Goal: Transaction & Acquisition: Obtain resource

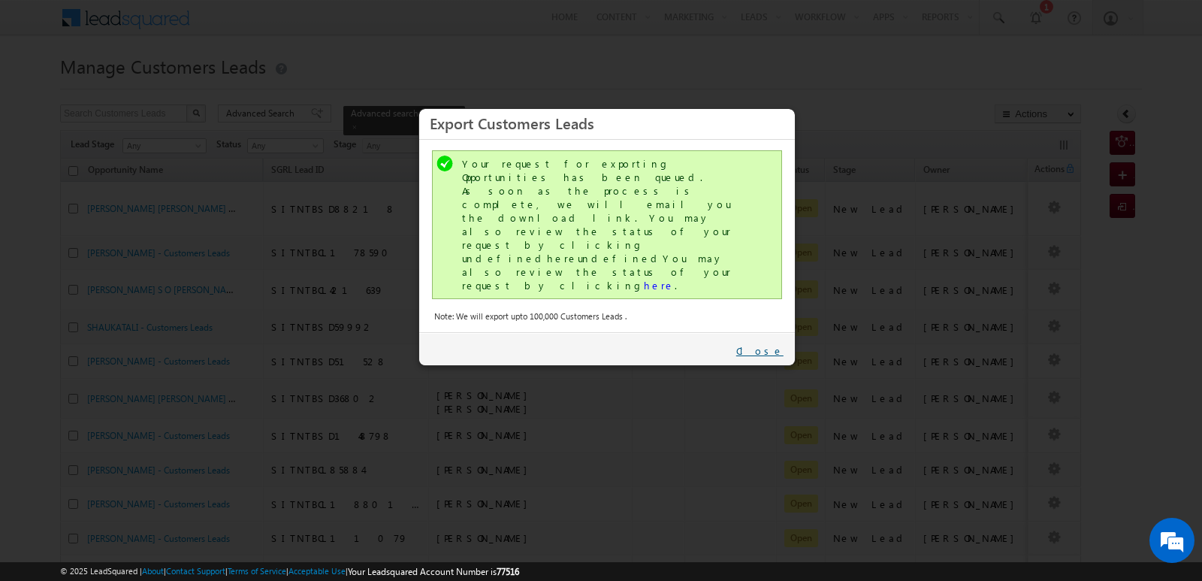
drag, startPoint x: 767, startPoint y: 284, endPoint x: 768, endPoint y: 162, distance: 122.5
click at [767, 344] on link "Close" at bounding box center [759, 351] width 47 height 14
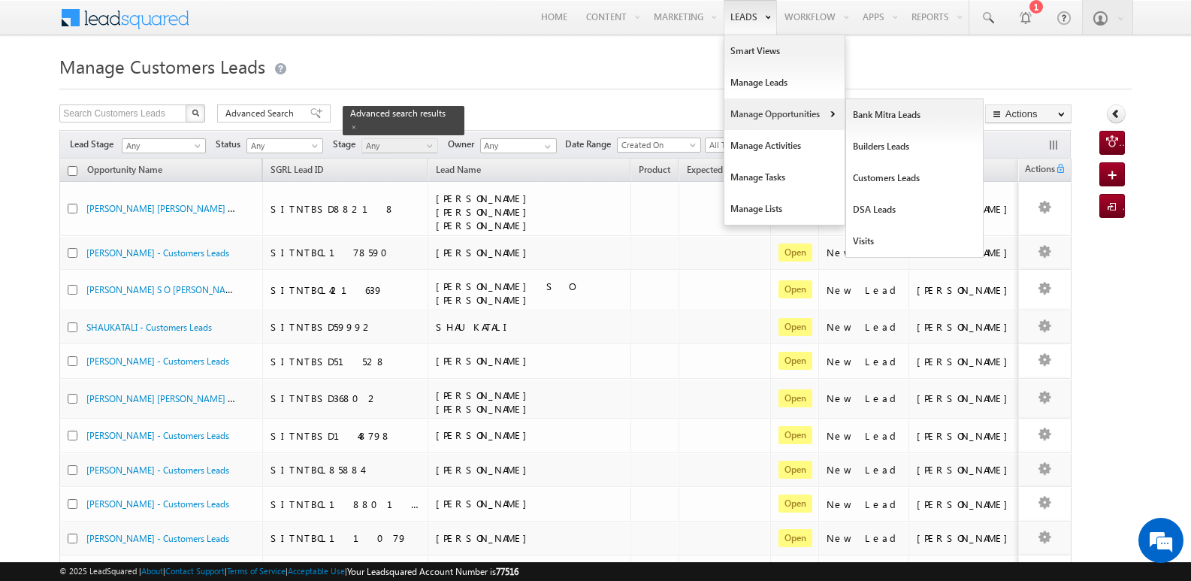
click at [768, 117] on link "Manage Opportunities" at bounding box center [784, 114] width 120 height 32
click at [773, 116] on link "Manage Opportunities" at bounding box center [784, 114] width 120 height 32
click at [883, 181] on link "Customers Leads" at bounding box center [914, 178] width 137 height 32
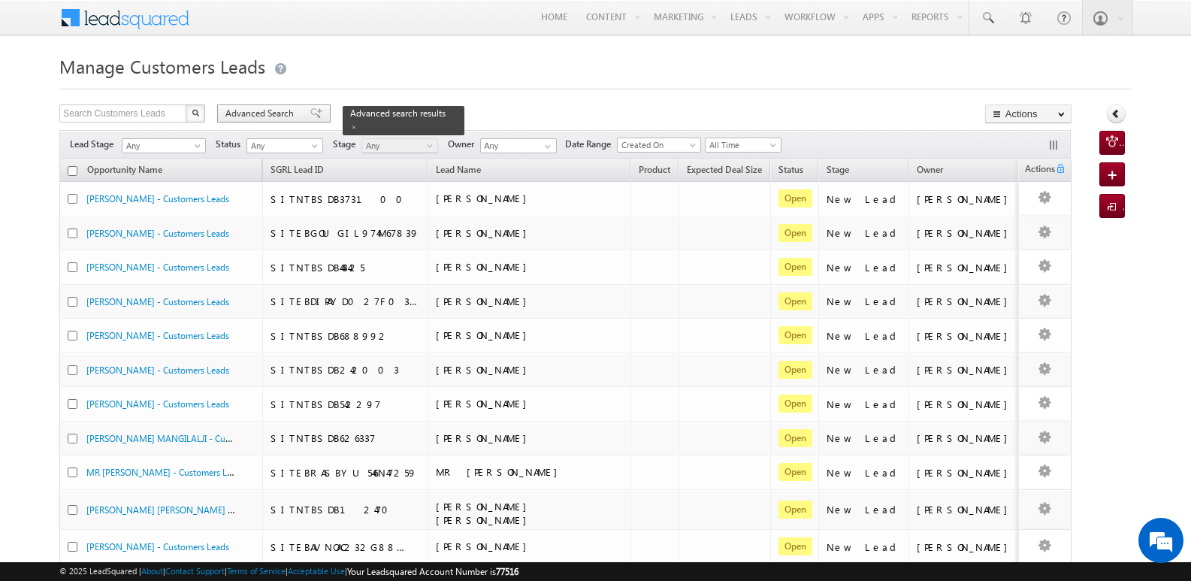
click at [297, 116] on span "Advanced Search" at bounding box center [261, 114] width 73 height 14
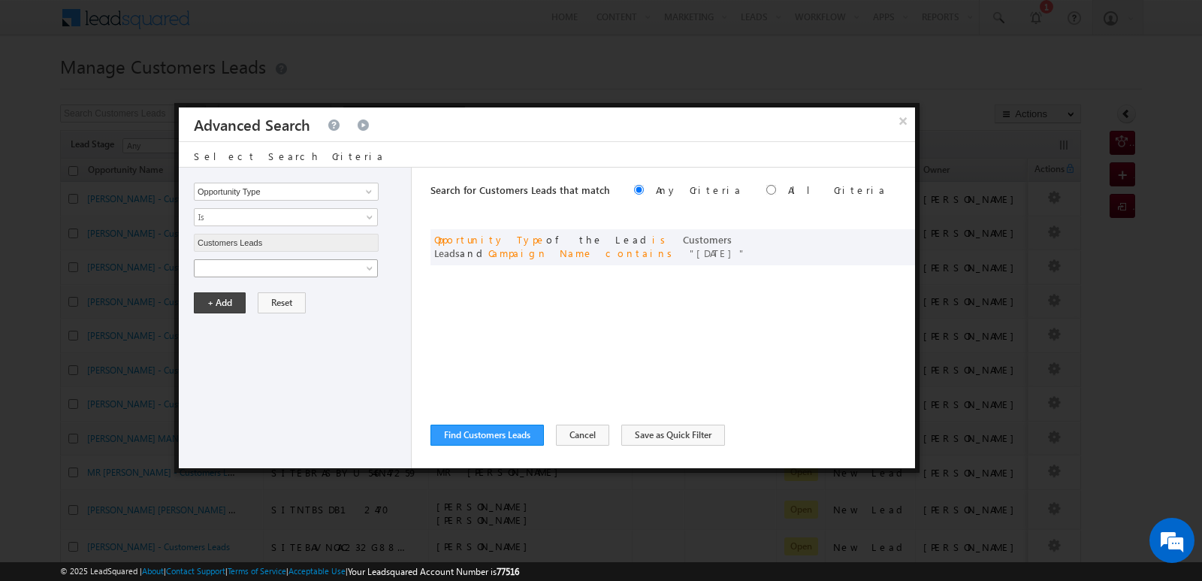
click at [325, 268] on span at bounding box center [276, 268] width 163 height 14
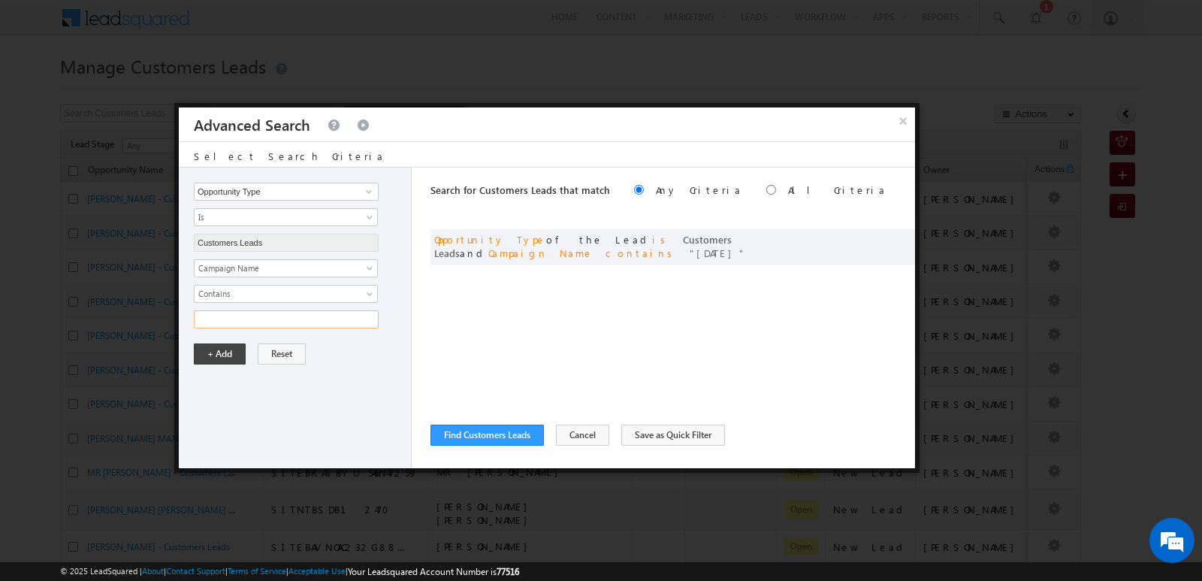
click at [338, 327] on input "text" at bounding box center [286, 319] width 185 height 18
type input "[DATE]"
click at [371, 351] on div "+ Add Reset" at bounding box center [299, 353] width 210 height 21
click at [233, 357] on button "+ Add" at bounding box center [220, 353] width 52 height 21
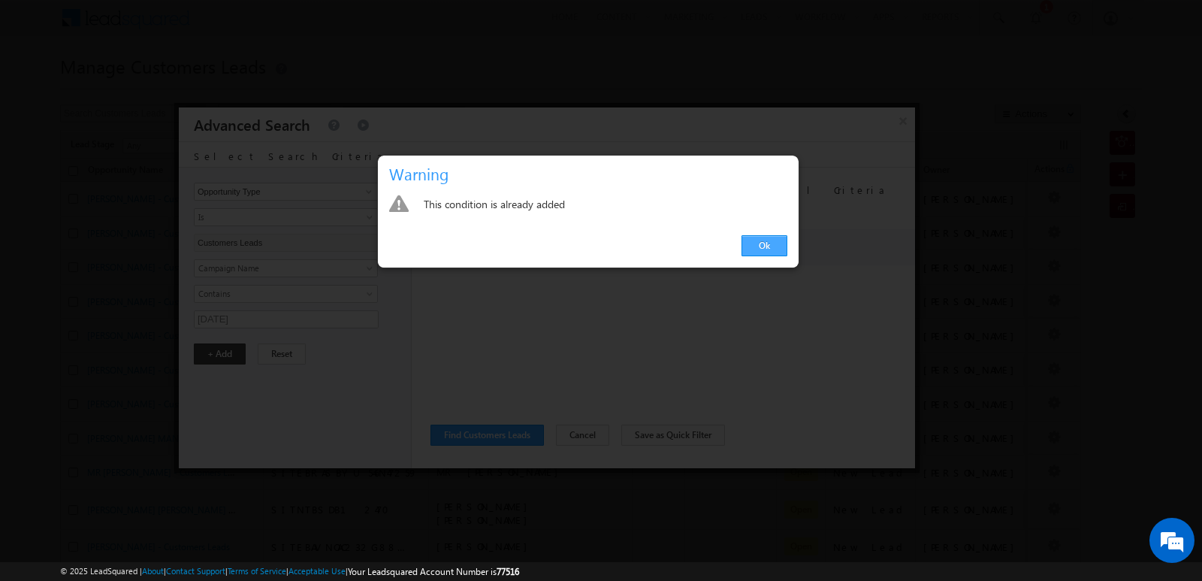
click at [763, 248] on link "Ok" at bounding box center [764, 245] width 46 height 21
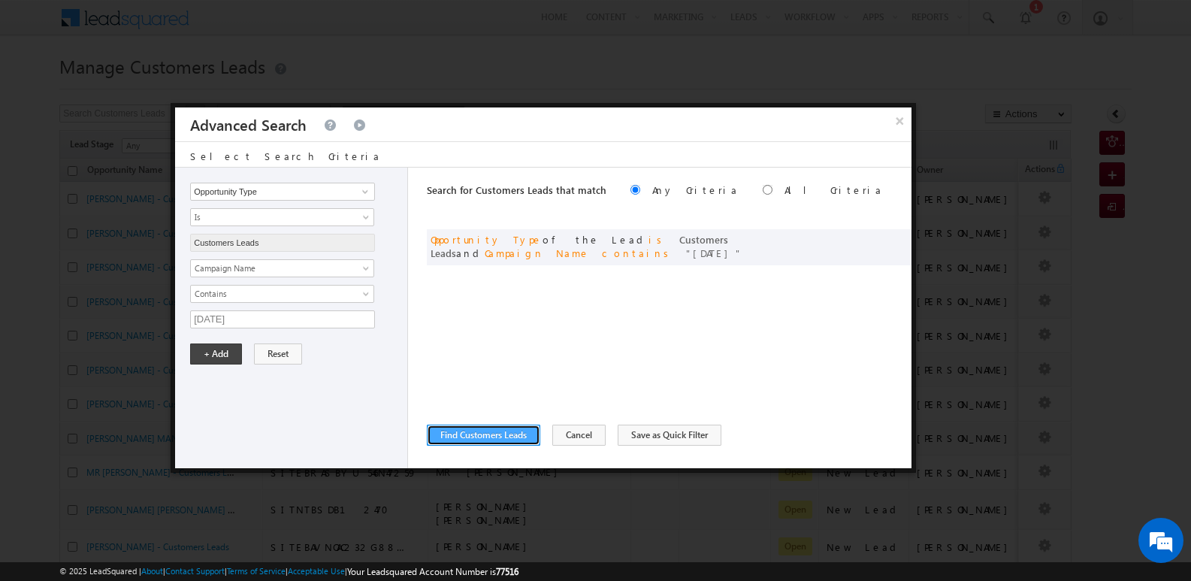
click at [517, 440] on button "Find Customers Leads" at bounding box center [483, 434] width 113 height 21
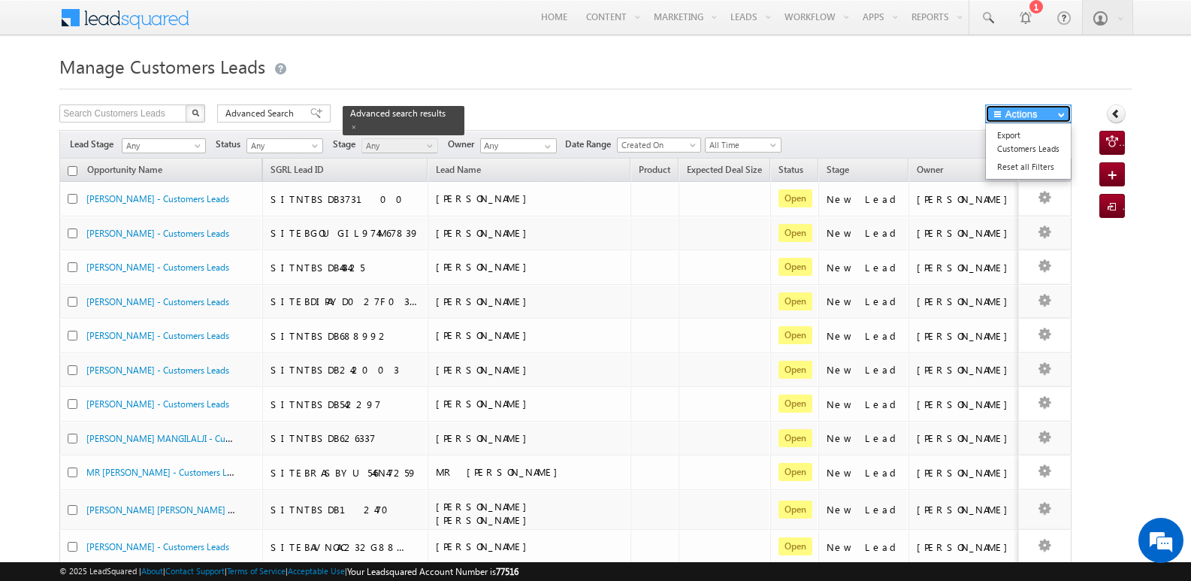
click at [1043, 119] on button "Actions" at bounding box center [1028, 113] width 86 height 19
click at [1023, 141] on link "Export Customers Leads" at bounding box center [1028, 142] width 85 height 32
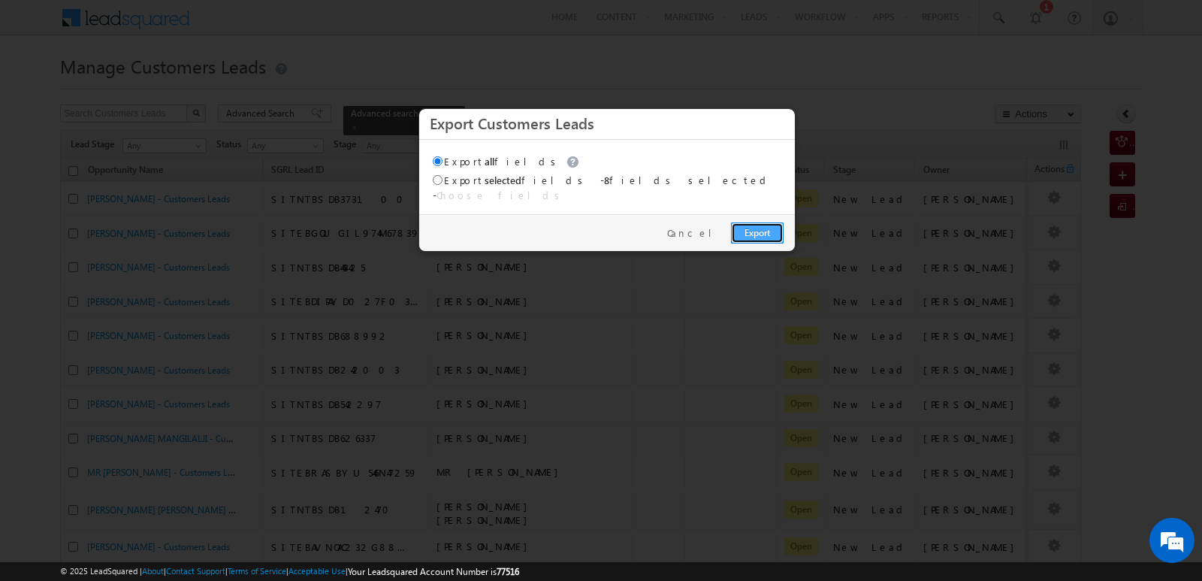
click at [769, 225] on link "Export" at bounding box center [757, 232] width 53 height 21
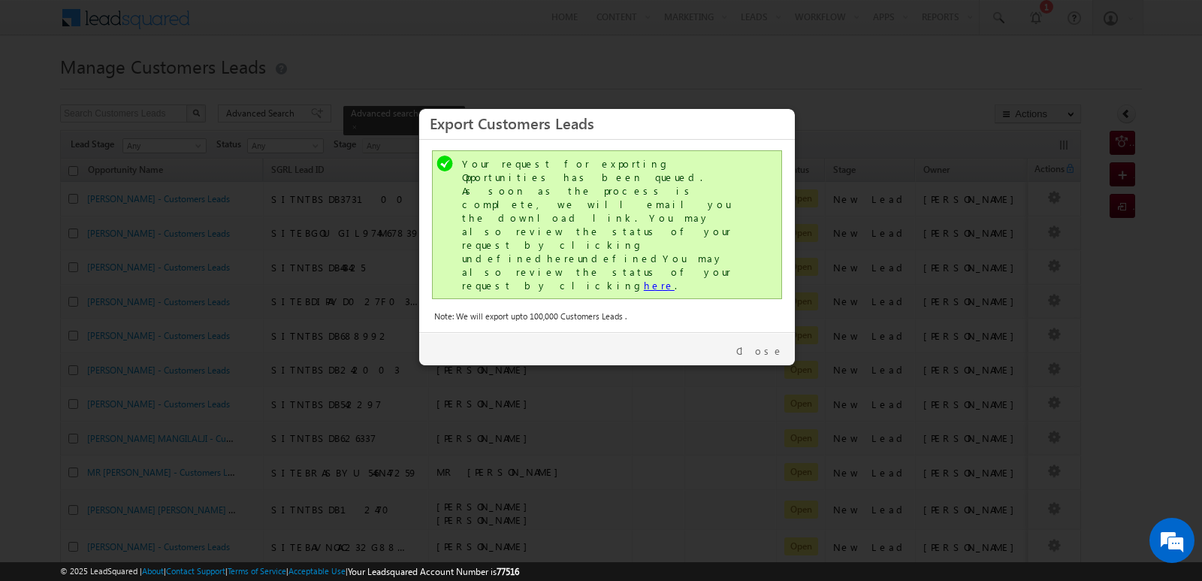
click at [644, 279] on link "here" at bounding box center [659, 285] width 31 height 13
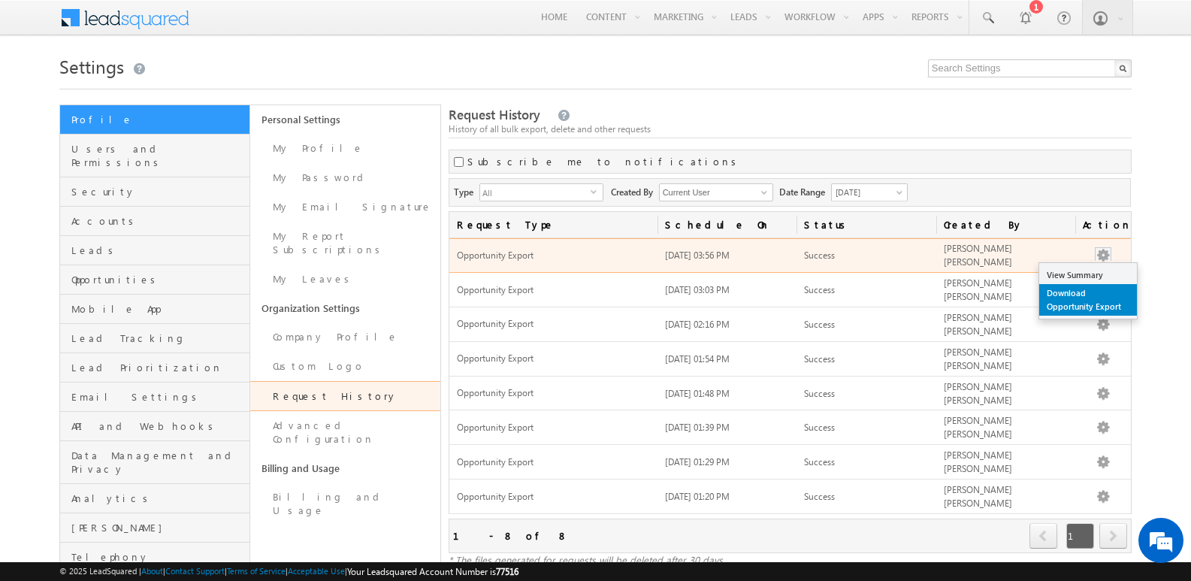
click at [1094, 308] on link "Download Opportunity Export" at bounding box center [1088, 300] width 98 height 32
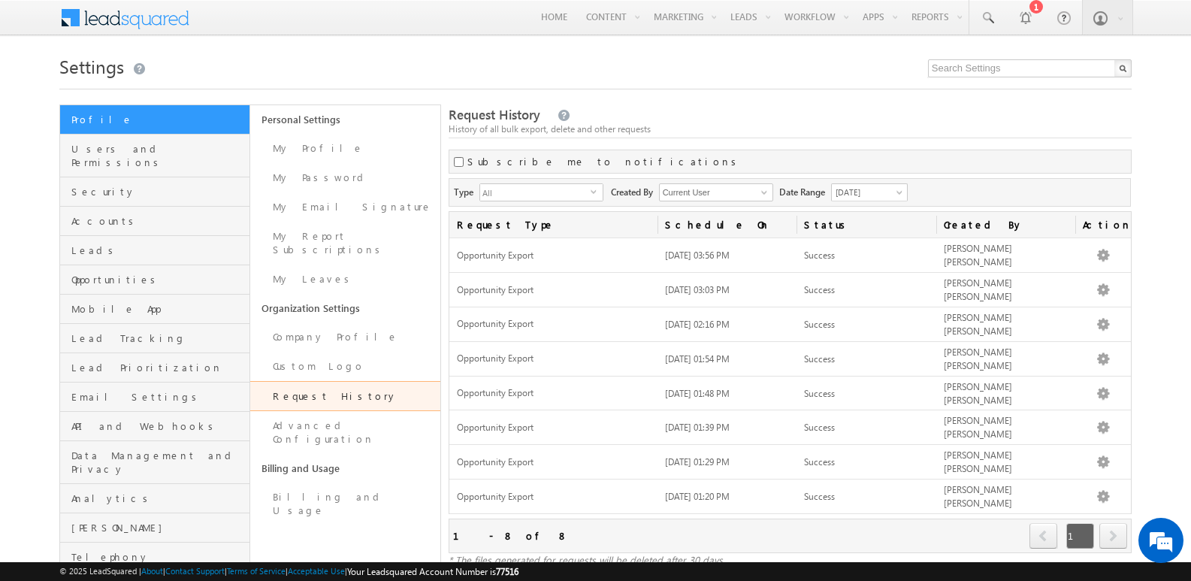
click at [823, 108] on div "Request History History of all bulk export, delete and other requests" at bounding box center [789, 122] width 683 height 32
